Goal: Task Accomplishment & Management: Complete application form

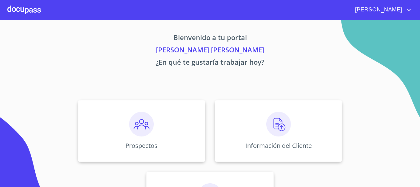
scroll to position [51, 0]
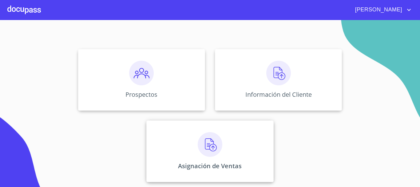
click at [216, 142] on img at bounding box center [210, 144] width 25 height 25
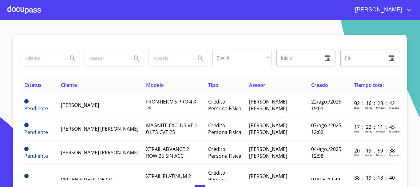
click at [26, 10] on div at bounding box center [24, 10] width 34 height 20
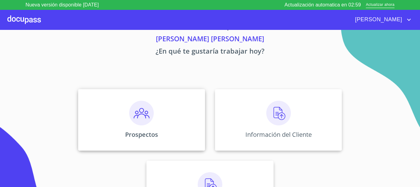
scroll to position [51, 0]
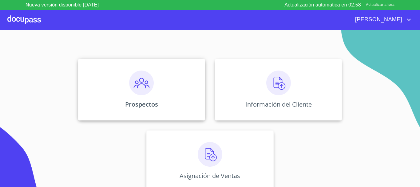
click at [133, 91] on img at bounding box center [141, 82] width 25 height 25
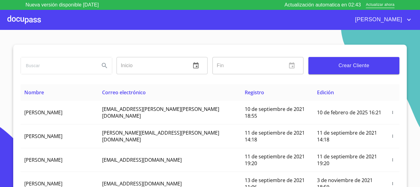
click at [41, 63] on input "search" at bounding box center [58, 65] width 74 height 17
type input "[PERSON_NAME]"
click at [102, 65] on icon "Search" at bounding box center [104, 65] width 5 height 5
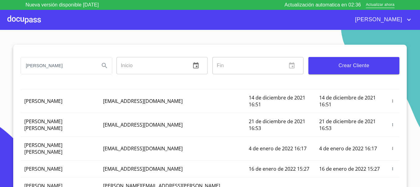
scroll to position [92, 0]
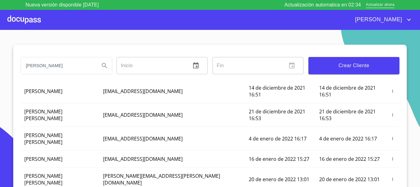
drag, startPoint x: 49, startPoint y: 69, endPoint x: 0, endPoint y: 68, distance: 49.2
click at [6, 69] on section "[PERSON_NAME] ​ Fin ​ Crear Cliente Nombre Correo electrónico Registro Edición …" at bounding box center [210, 113] width 420 height 167
type input "n"
type input "[PERSON_NAME]"
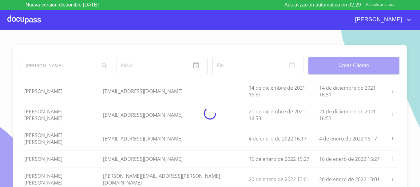
scroll to position [0, 0]
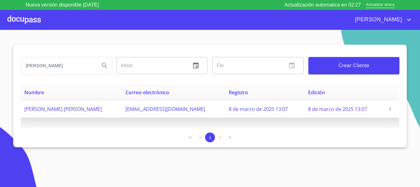
click at [391, 108] on icon "button" at bounding box center [390, 109] width 4 height 4
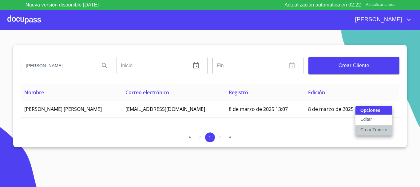
click at [370, 131] on p "Crear Tramite" at bounding box center [373, 129] width 27 height 6
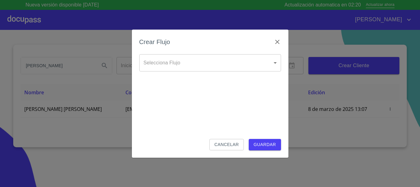
click at [200, 63] on body "Nueva versión disponible [DATE] Actualización automatica en 02:20 Actualizar ah…" at bounding box center [210, 93] width 420 height 187
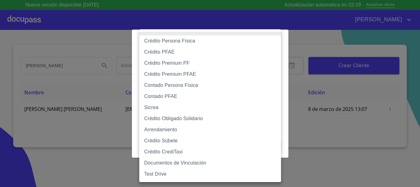
drag, startPoint x: 329, startPoint y: 29, endPoint x: 374, endPoint y: 50, distance: 49.4
click at [331, 30] on div at bounding box center [210, 93] width 420 height 187
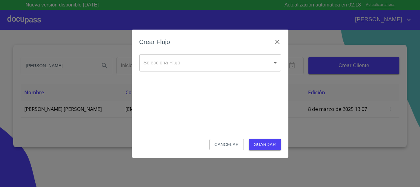
click at [377, 149] on div "Crear Flujo Selecciona Flujo ​ Selecciona Flujo Cancelar Guardar" at bounding box center [210, 93] width 420 height 187
drag, startPoint x: 387, startPoint y: 106, endPoint x: 345, endPoint y: 113, distance: 42.2
click at [386, 107] on div "Crear Flujo Selecciona Flujo ​ Selecciona Flujo Cancelar Guardar" at bounding box center [210, 93] width 420 height 187
click at [278, 40] on icon "button" at bounding box center [277, 41] width 7 height 7
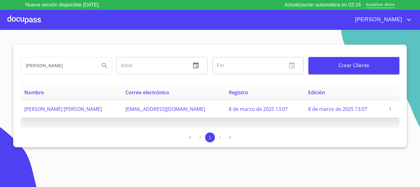
click at [390, 111] on button "button" at bounding box center [390, 109] width 6 height 6
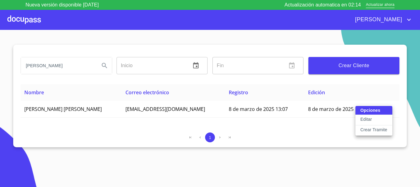
click at [378, 131] on p "Crear Tramite" at bounding box center [373, 129] width 27 height 6
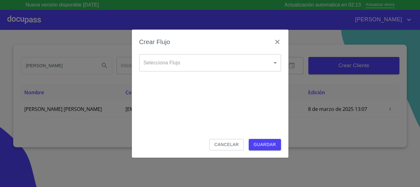
click at [160, 66] on body "Nueva versión disponible [DATE] Actualización automatica en 02:13 Actualizar ah…" at bounding box center [210, 93] width 420 height 187
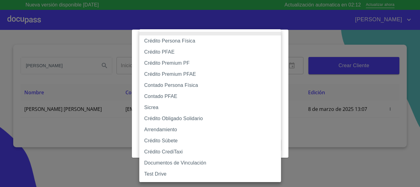
click at [204, 42] on li "Crédito Persona Física" at bounding box center [210, 40] width 142 height 11
type input "6009fb3c7d1714eb8809aa97"
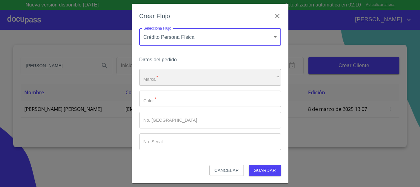
click at [160, 75] on div "​" at bounding box center [210, 77] width 142 height 17
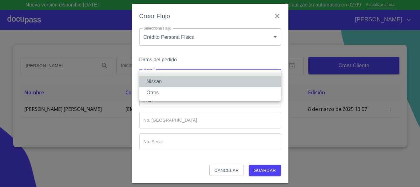
click at [163, 82] on li "Nissan" at bounding box center [210, 81] width 142 height 11
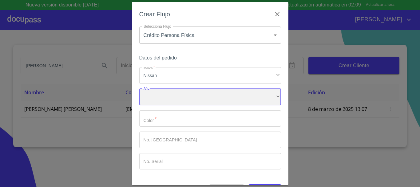
click at [168, 99] on div "​" at bounding box center [210, 97] width 142 height 17
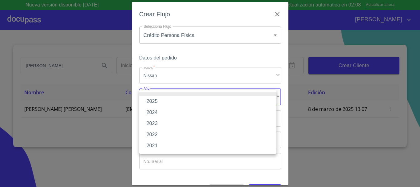
click at [168, 103] on li "2025" at bounding box center [207, 101] width 137 height 11
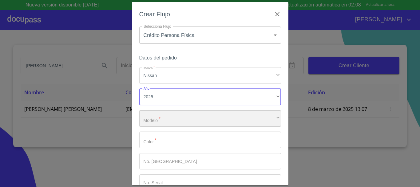
click at [156, 118] on div "​" at bounding box center [210, 118] width 142 height 17
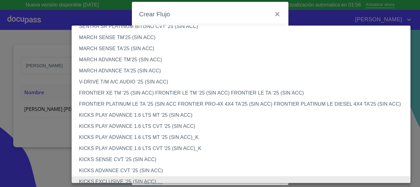
scroll to position [516, 0]
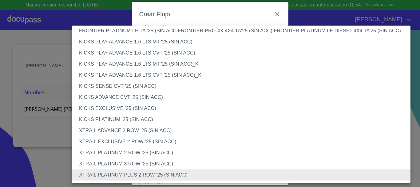
click at [134, 120] on li "KICKS PLATINUM '25 (SIN ACC)" at bounding box center [243, 119] width 343 height 11
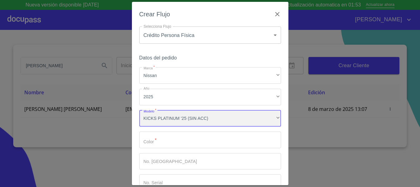
scroll to position [515, 0]
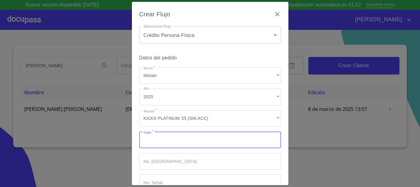
click at [164, 146] on input "Marca   *" at bounding box center [210, 139] width 142 height 17
type input "gris"
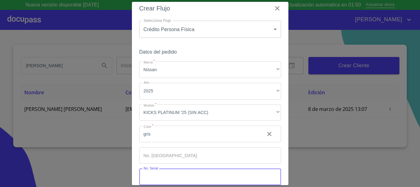
scroll to position [39, 0]
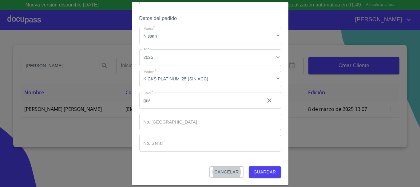
click at [264, 172] on span "Guardar" at bounding box center [265, 172] width 22 height 8
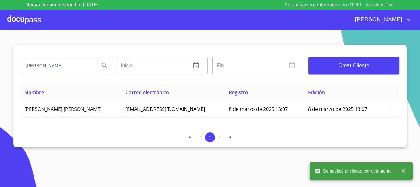
click at [20, 18] on div at bounding box center [24, 20] width 34 height 20
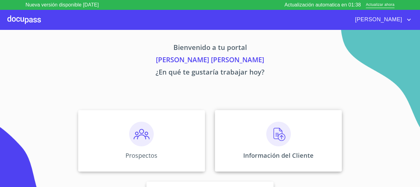
click at [283, 141] on img at bounding box center [278, 133] width 25 height 25
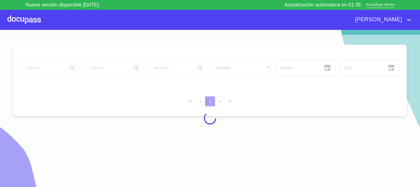
scroll to position [7, 0]
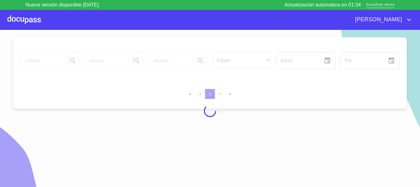
click at [375, 5] on span "Actualizar ahora" at bounding box center [380, 5] width 29 height 6
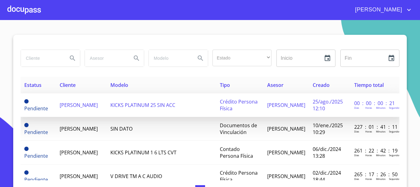
click at [122, 100] on td "KICKS PLATINUM 25 SIN ACC" at bounding box center [161, 105] width 109 height 24
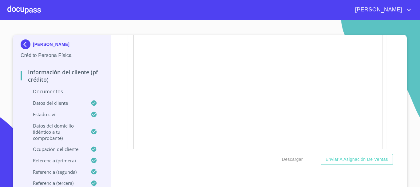
scroll to position [308, 0]
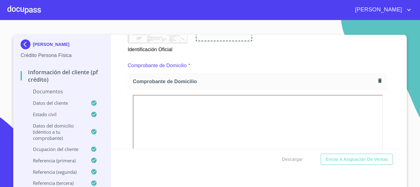
click at [378, 82] on icon "button" at bounding box center [379, 80] width 3 height 4
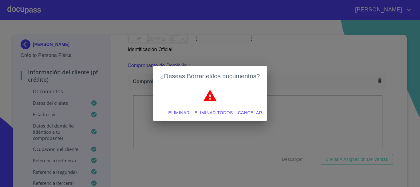
click at [179, 113] on span "Eliminar" at bounding box center [178, 113] width 21 height 8
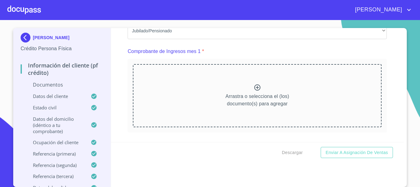
scroll to position [584, 0]
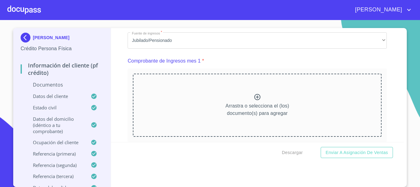
click at [210, 68] on div "Comprobante de Ingresos mes 1 *" at bounding box center [257, 61] width 259 height 15
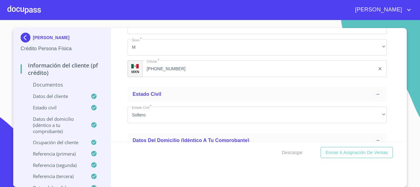
scroll to position [1599, 0]
